Goal: Task Accomplishment & Management: Complete application form

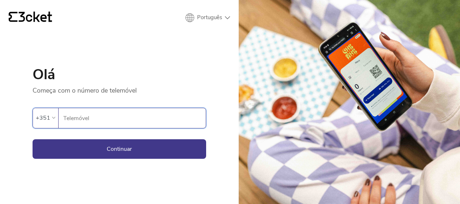
click at [123, 117] on input "Telemóvel" at bounding box center [134, 118] width 143 height 20
type input "9"
type input "926162084"
click at [33, 139] on button "Continuar" at bounding box center [119, 149] width 173 height 20
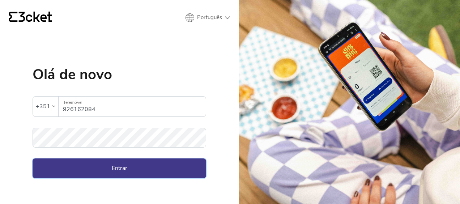
click at [147, 165] on button "Entrar" at bounding box center [119, 168] width 173 height 20
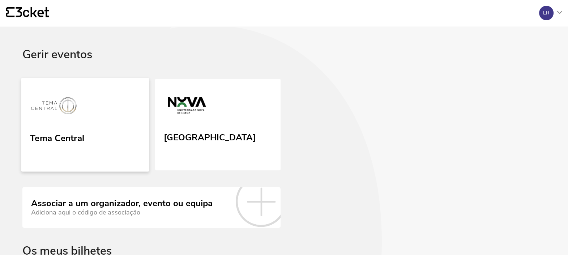
click at [84, 124] on link "Tema Central" at bounding box center [85, 125] width 128 height 94
